Goal: Complete application form

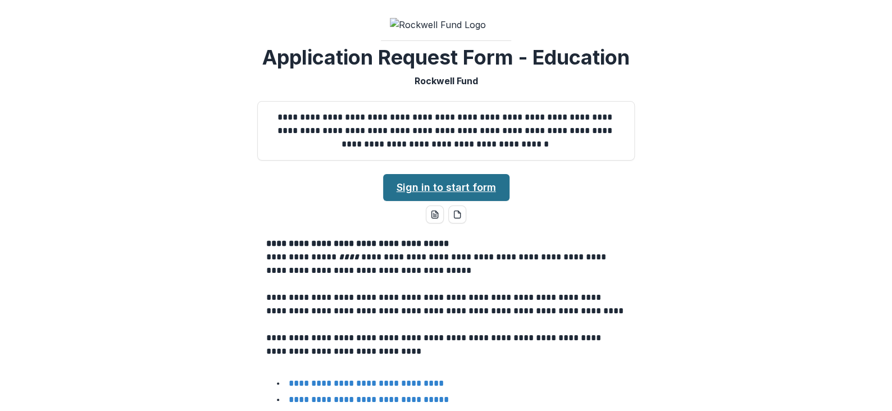
click at [454, 180] on link "Sign in to start form" at bounding box center [446, 187] width 126 height 27
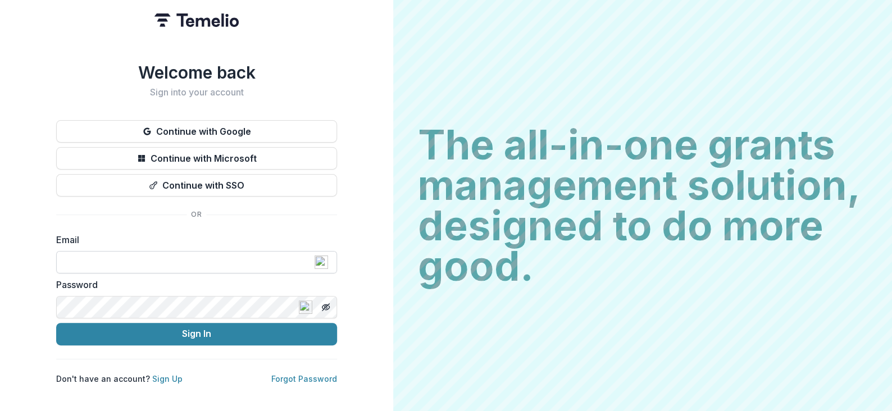
click at [151, 253] on input at bounding box center [196, 262] width 281 height 22
click at [174, 258] on input at bounding box center [196, 262] width 281 height 22
click at [56, 323] on button "Sign In" at bounding box center [196, 334] width 281 height 22
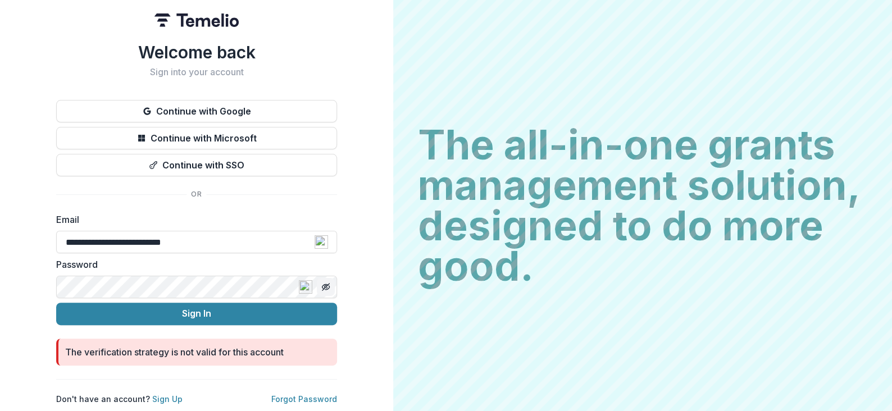
click at [328, 284] on line "Toggle password visibility" at bounding box center [325, 287] width 7 height 7
click at [56, 303] on button "Sign In" at bounding box center [196, 314] width 281 height 22
drag, startPoint x: 125, startPoint y: 238, endPoint x: 58, endPoint y: 234, distance: 67.0
click at [58, 234] on input "**********" at bounding box center [196, 242] width 281 height 22
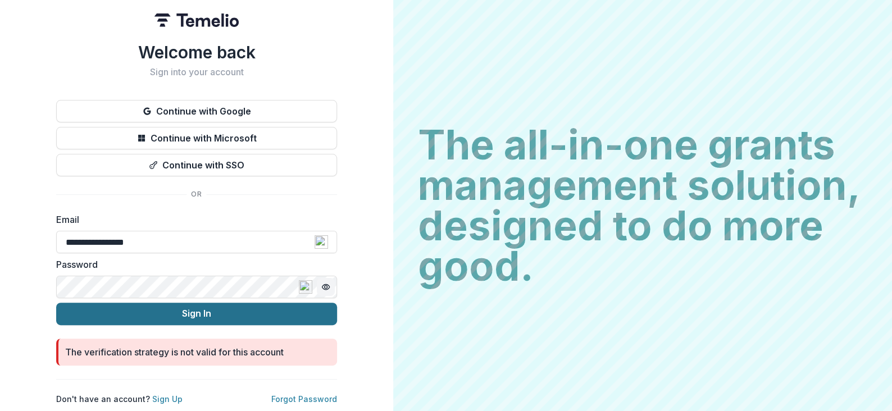
type input "**********"
click at [136, 303] on button "Sign In" at bounding box center [196, 314] width 281 height 22
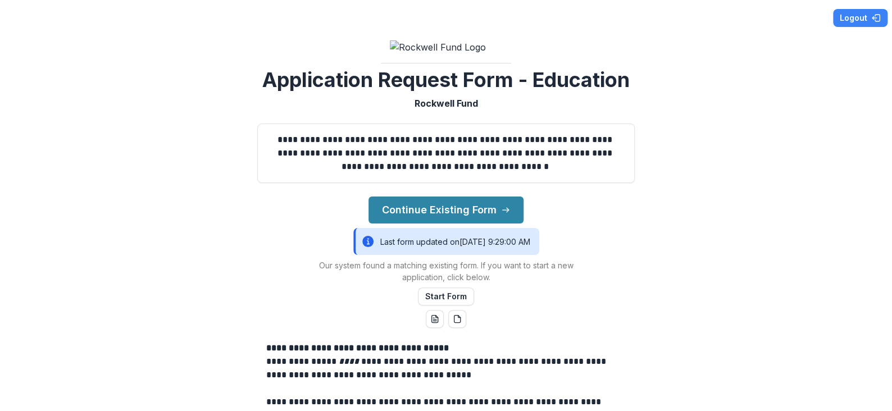
scroll to position [56, 0]
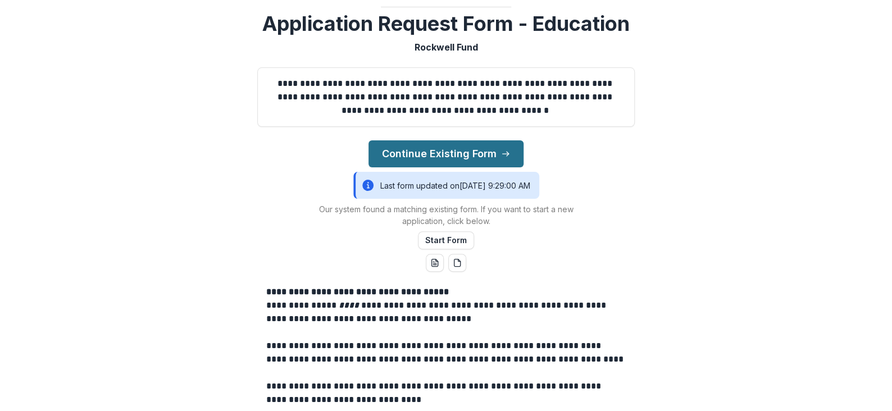
click at [468, 146] on button "Continue Existing Form" at bounding box center [446, 153] width 155 height 27
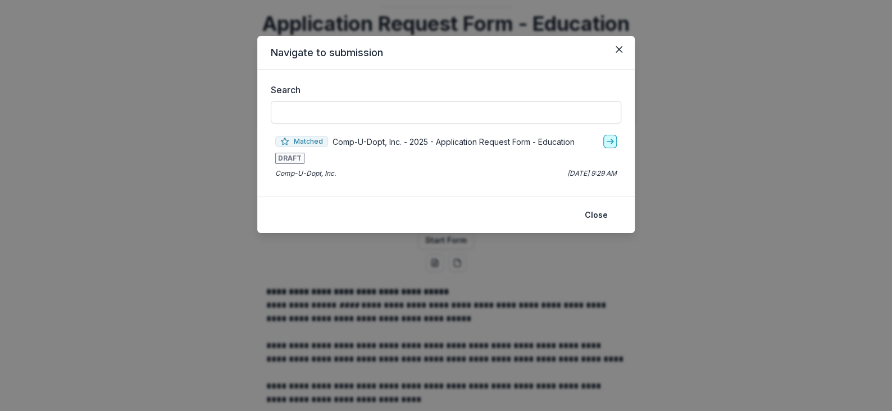
click at [606, 141] on icon "go-to" at bounding box center [610, 141] width 9 height 9
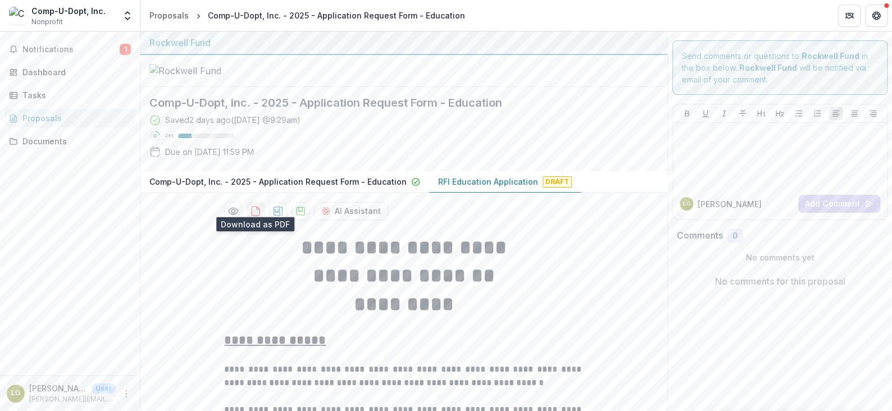
click at [259, 206] on icon "download-proposal" at bounding box center [255, 211] width 11 height 11
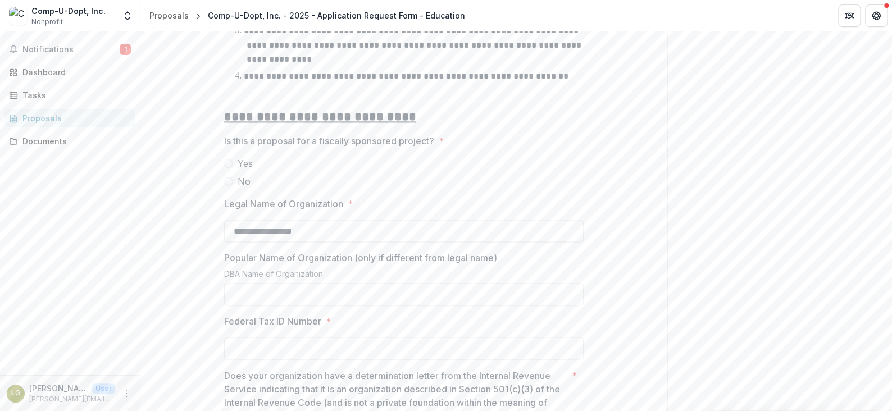
scroll to position [843, 0]
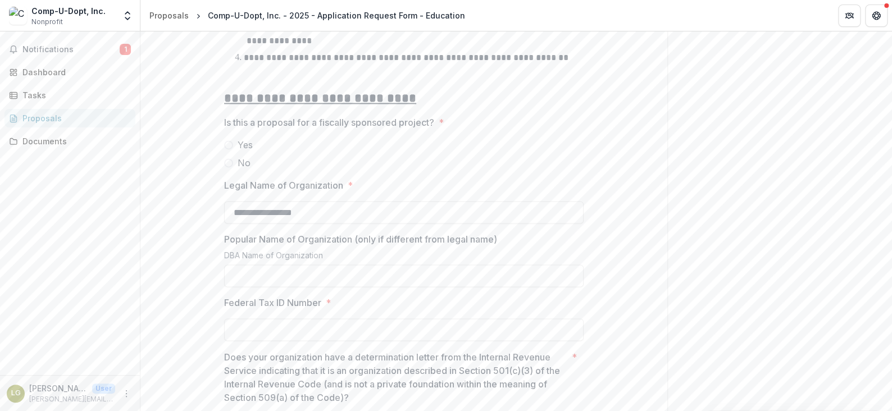
click at [228, 158] on span at bounding box center [228, 162] width 9 height 9
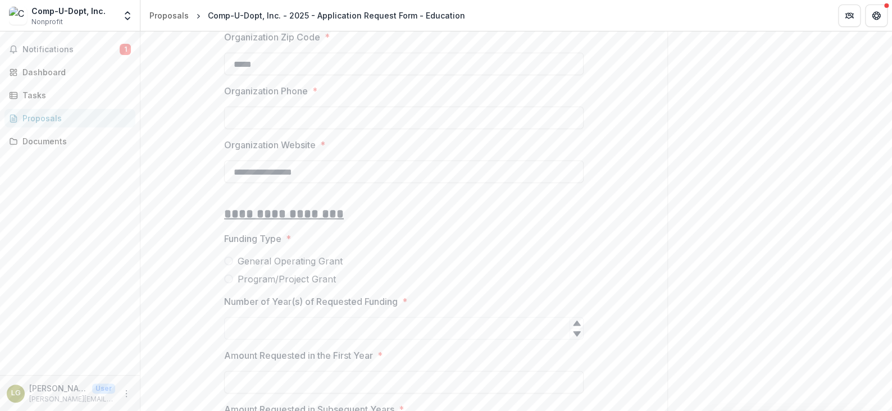
scroll to position [1517, 0]
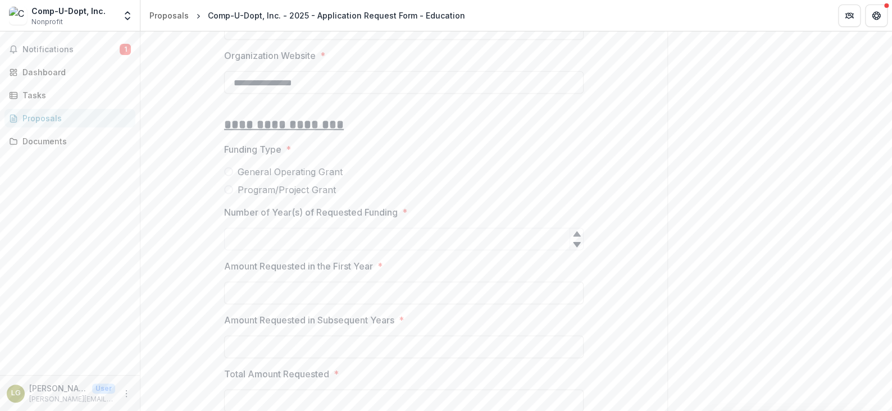
click at [228, 185] on span at bounding box center [228, 189] width 9 height 9
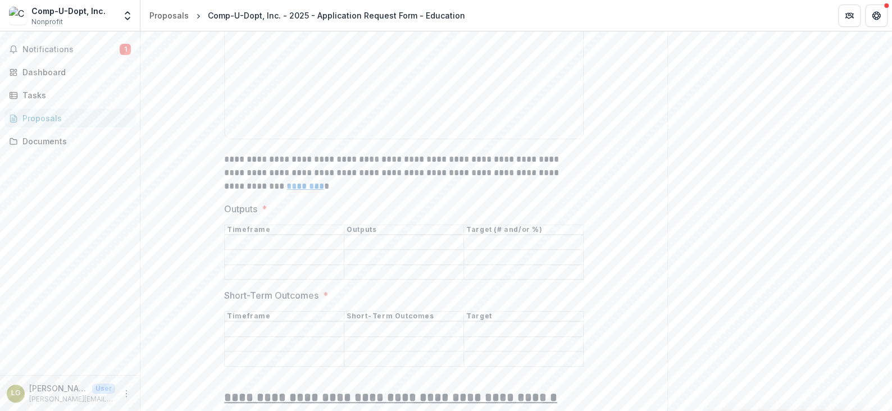
scroll to position [3539, 0]
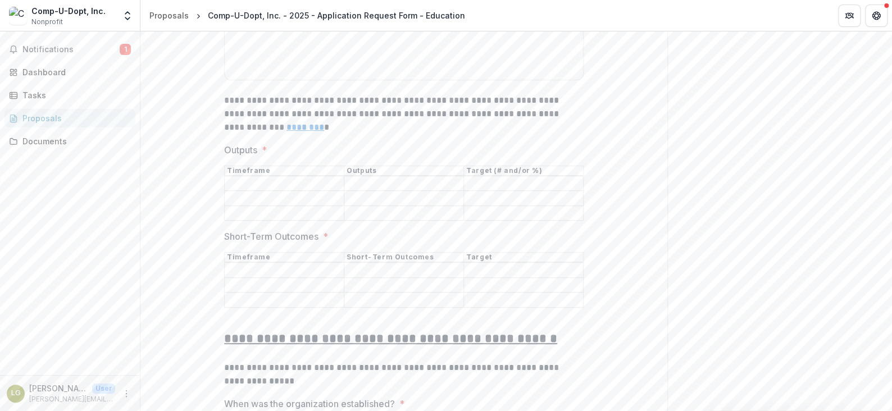
click at [287, 123] on u "********" at bounding box center [306, 127] width 38 height 8
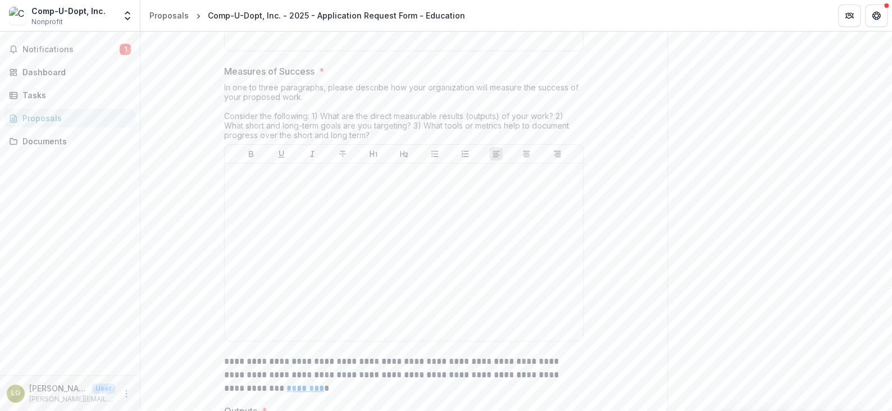
scroll to position [3258, 0]
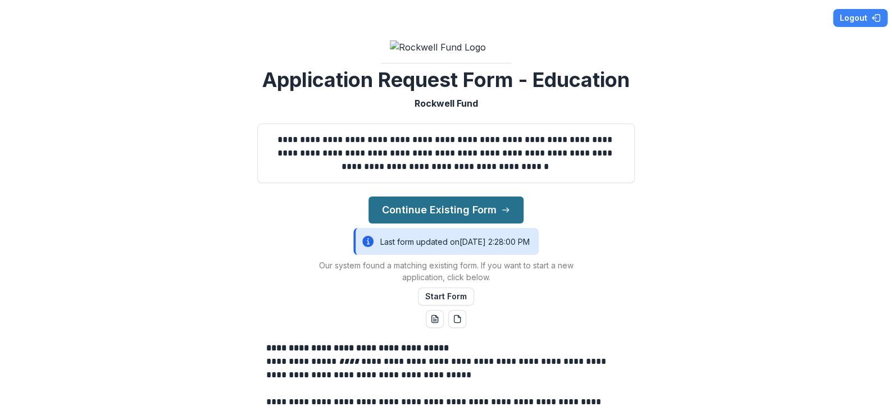
click at [417, 199] on button "Continue Existing Form" at bounding box center [446, 210] width 155 height 27
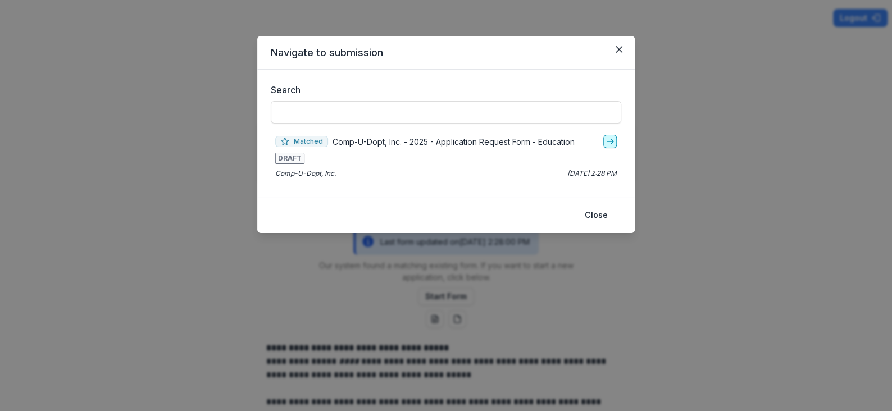
click at [603, 142] on link "go-to" at bounding box center [609, 141] width 13 height 13
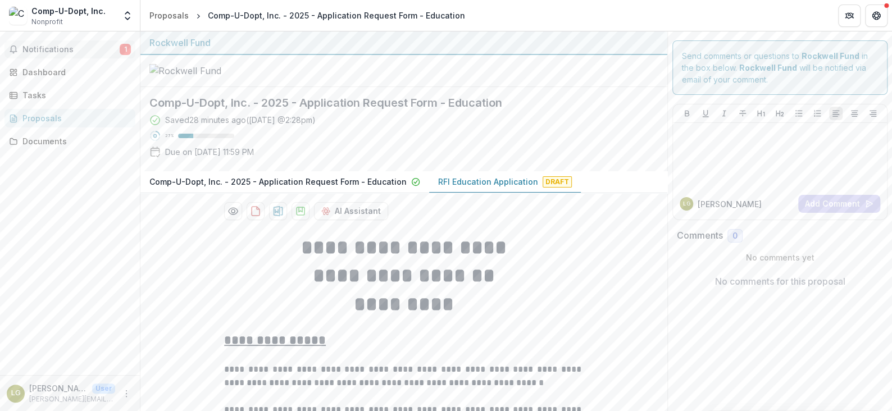
click at [125, 44] on span "1" at bounding box center [125, 49] width 11 height 11
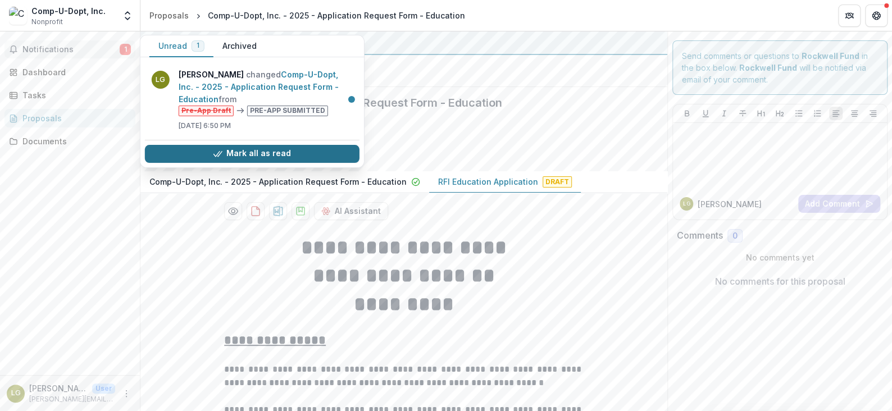
click at [263, 152] on button "Mark all as read" at bounding box center [252, 154] width 215 height 18
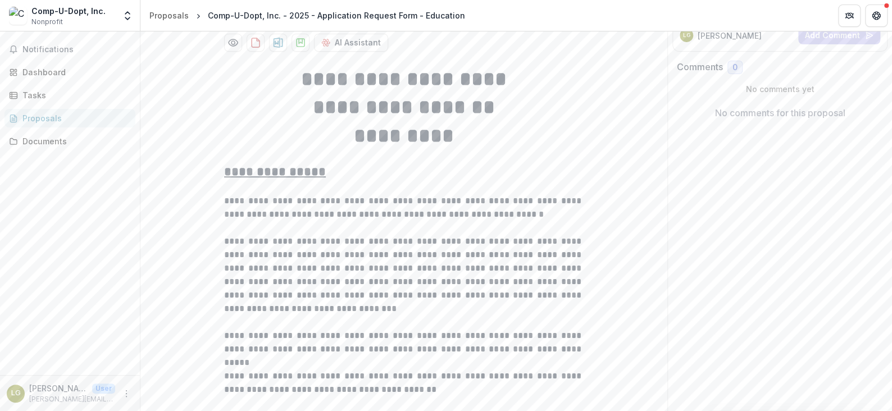
click at [478, 221] on p at bounding box center [404, 227] width 360 height 13
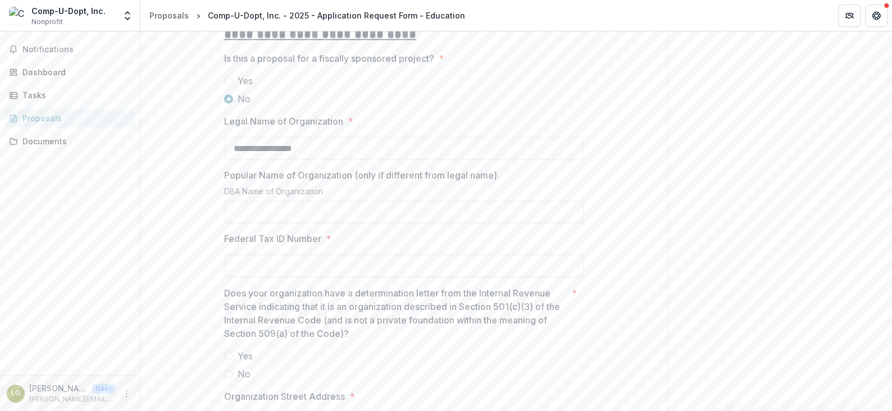
scroll to position [899, 0]
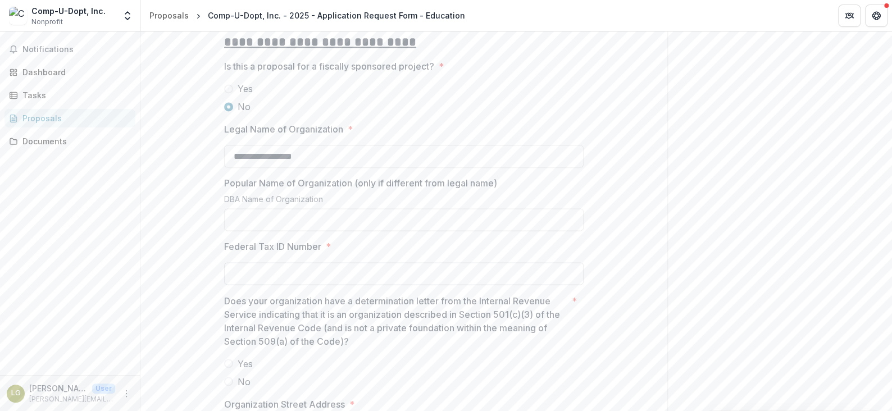
click at [301, 262] on input "Federal Tax ID Number *" at bounding box center [404, 273] width 360 height 22
type input "**********"
click at [253, 208] on input "Popular Name of Organization (only if different from legal name)" at bounding box center [404, 219] width 360 height 22
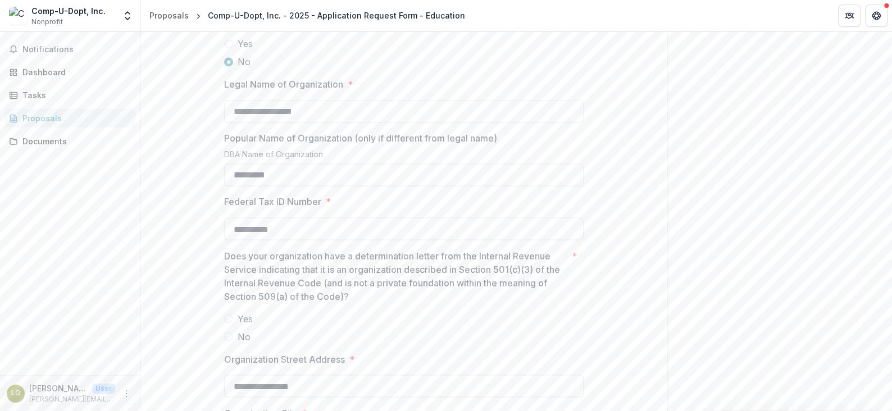
scroll to position [1011, 0]
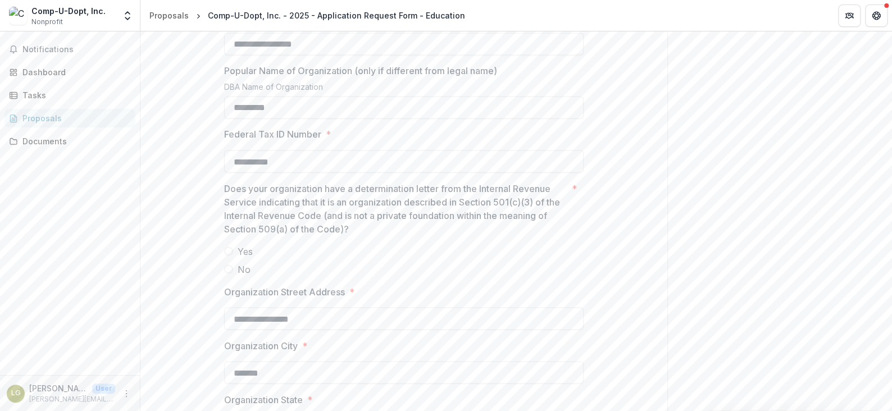
type input "*********"
click at [227, 247] on span at bounding box center [228, 251] width 9 height 9
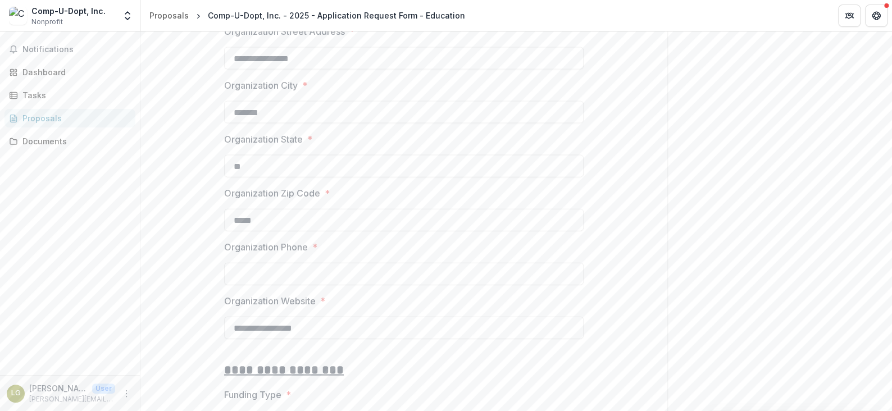
scroll to position [1292, 0]
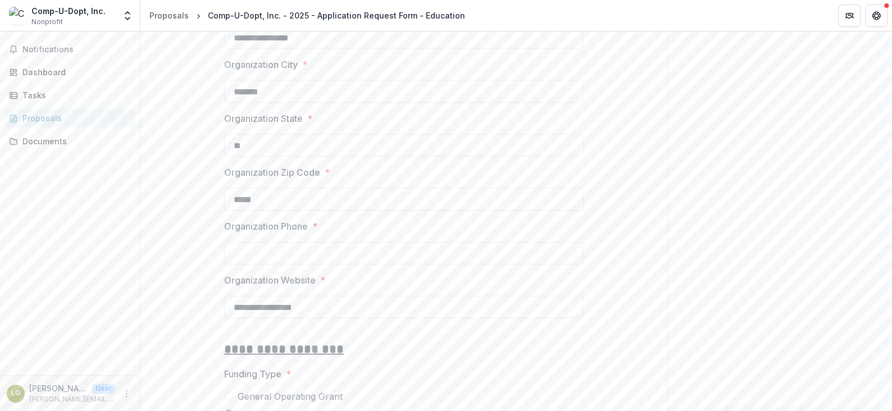
click at [321, 246] on input "Organization Phone *" at bounding box center [404, 253] width 360 height 22
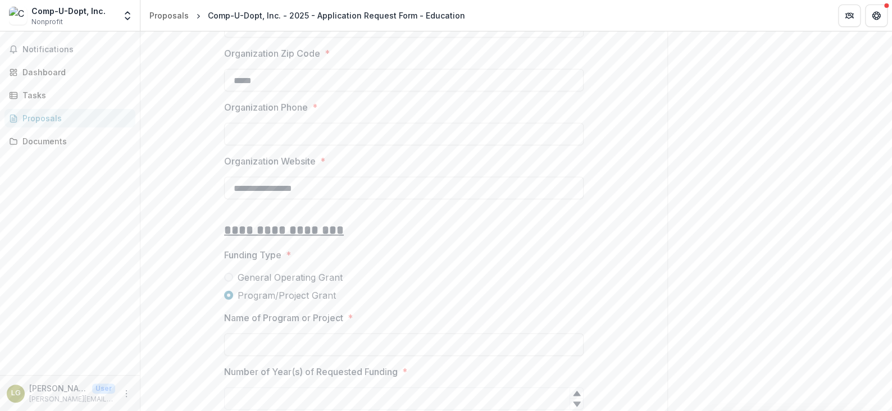
scroll to position [1461, 0]
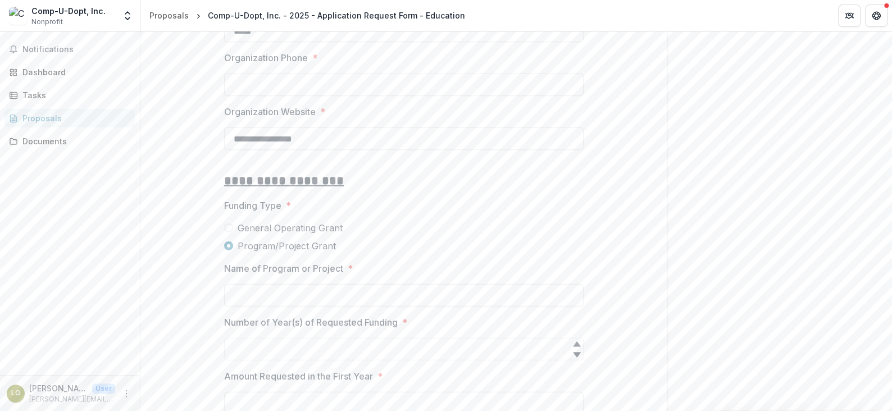
drag, startPoint x: 337, startPoint y: 237, endPoint x: 246, endPoint y: 222, distance: 92.2
click at [246, 222] on div "General Operating Grant Program/Project Grant" at bounding box center [404, 236] width 360 height 31
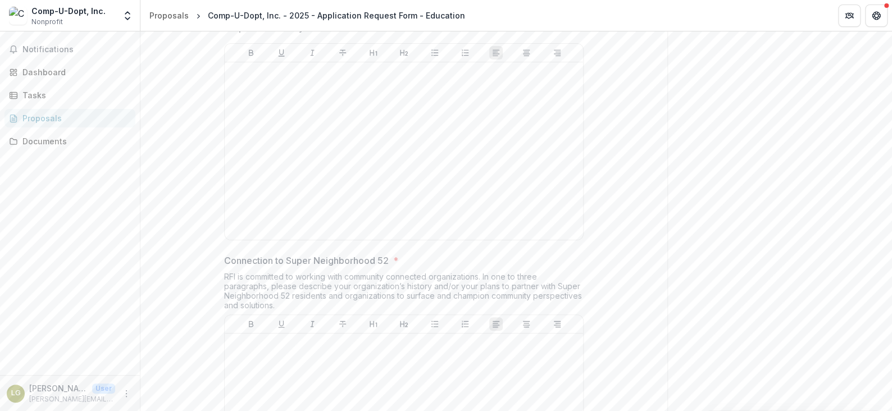
scroll to position [2584, 0]
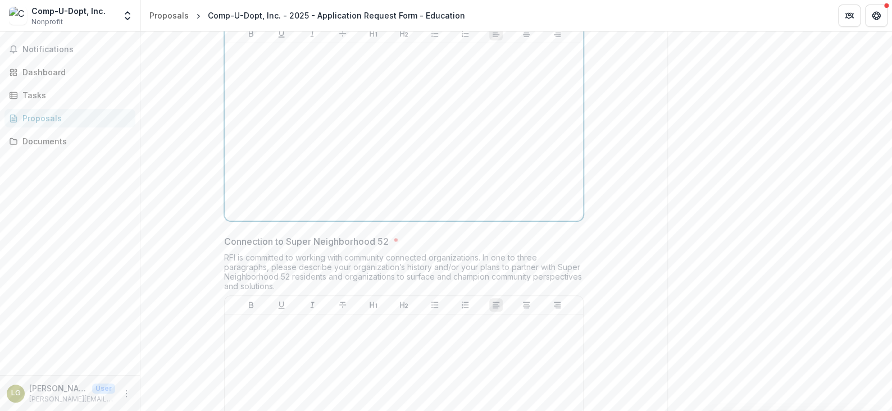
click at [354, 113] on div at bounding box center [403, 132] width 349 height 169
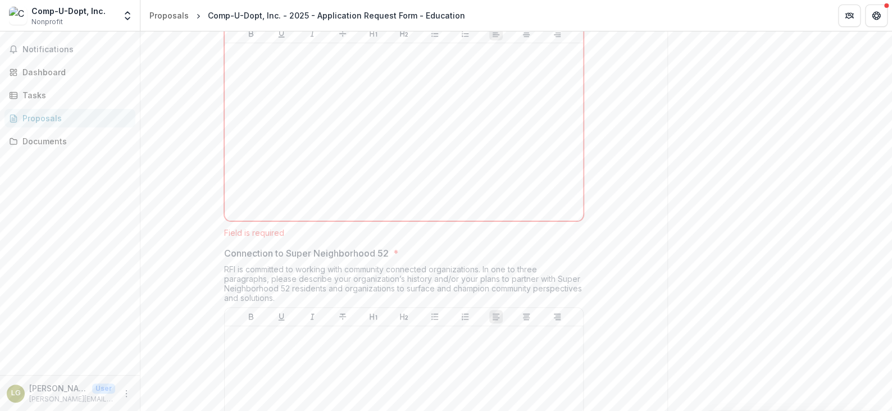
drag, startPoint x: 276, startPoint y: 277, endPoint x: 225, endPoint y: 256, distance: 54.7
click at [225, 265] on div "RFI is committed to working with community connected organizations. In one to t…" at bounding box center [404, 286] width 360 height 43
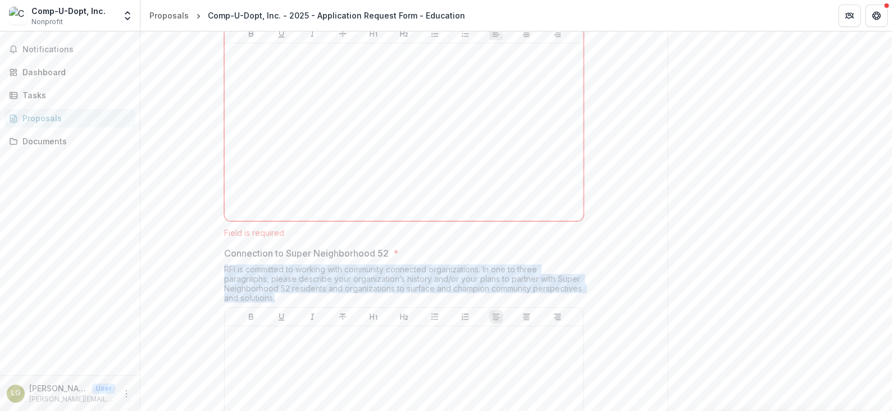
drag, startPoint x: 223, startPoint y: 261, endPoint x: 293, endPoint y: 285, distance: 73.7
click at [293, 285] on div "RFI is committed to working with community connected organizations. In one to t…" at bounding box center [404, 286] width 360 height 43
copy div "RFI is committed to working with community connected organizations. In one to t…"
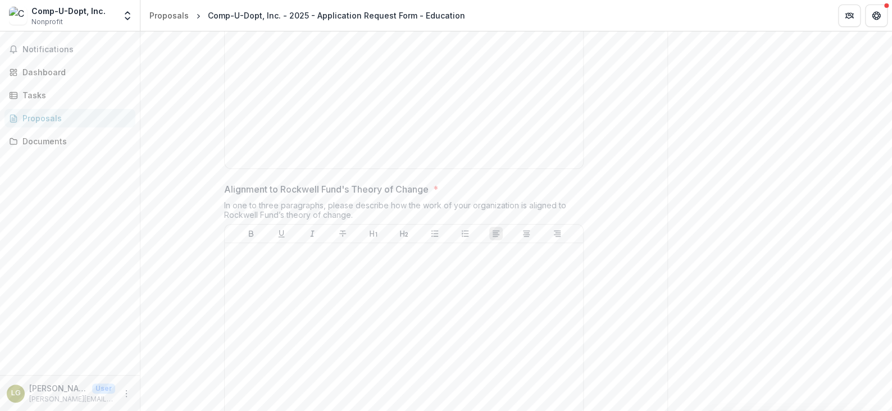
scroll to position [2921, 0]
click at [355, 208] on div "In one to three paragraphs, please describe how the work of your organization i…" at bounding box center [404, 211] width 360 height 24
drag, startPoint x: 351, startPoint y: 203, endPoint x: 219, endPoint y: 191, distance: 132.5
copy div "In one to three paragraphs, please describe how the work of your organization i…"
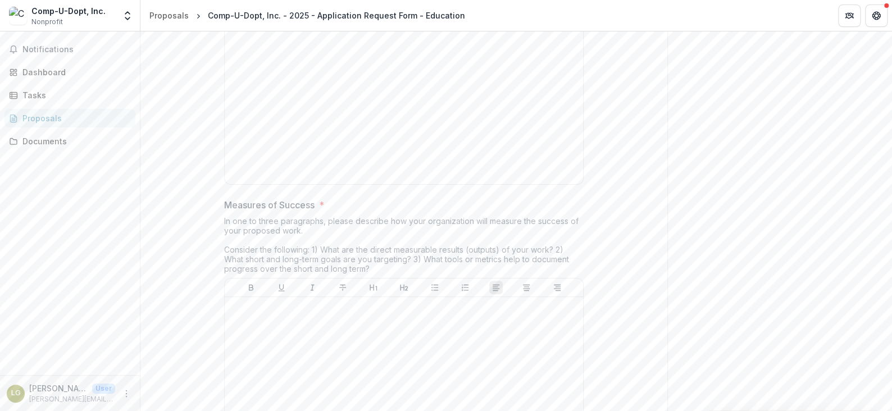
scroll to position [3371, 0]
